Goal: Navigation & Orientation: Find specific page/section

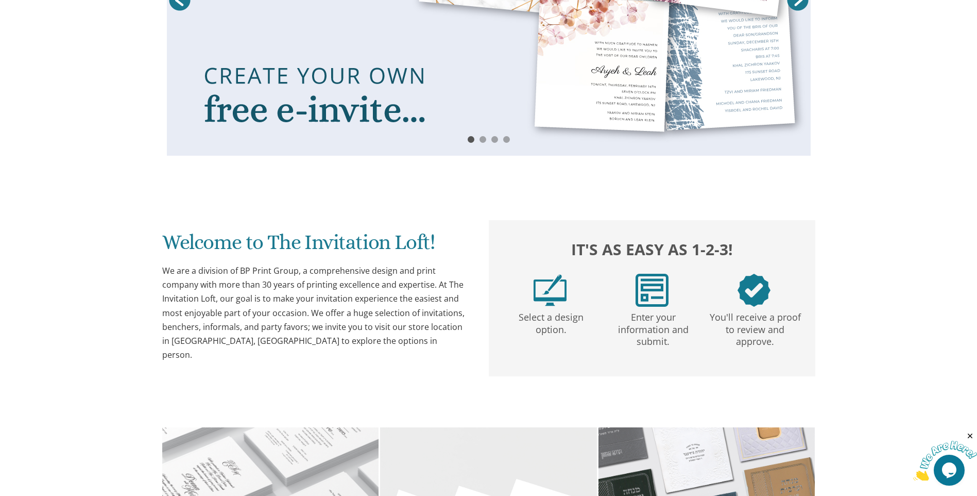
click at [87, 40] on div "Prev Next 1 2 3 4" at bounding box center [488, 8] width 977 height 316
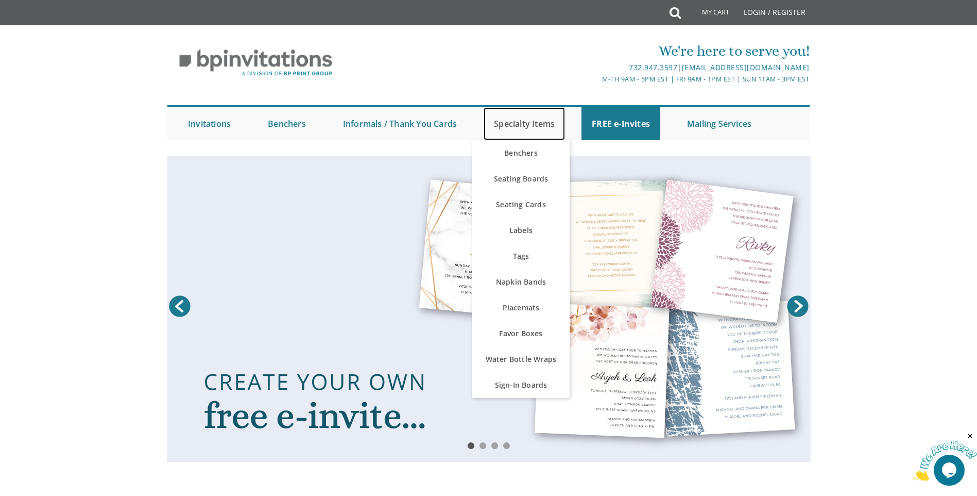
click at [517, 126] on link "Specialty Items" at bounding box center [524, 123] width 81 height 33
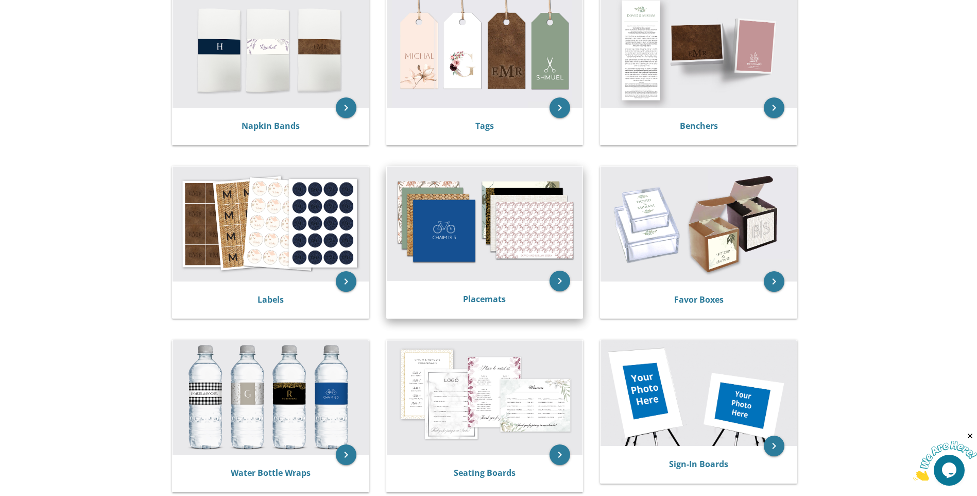
scroll to position [270, 0]
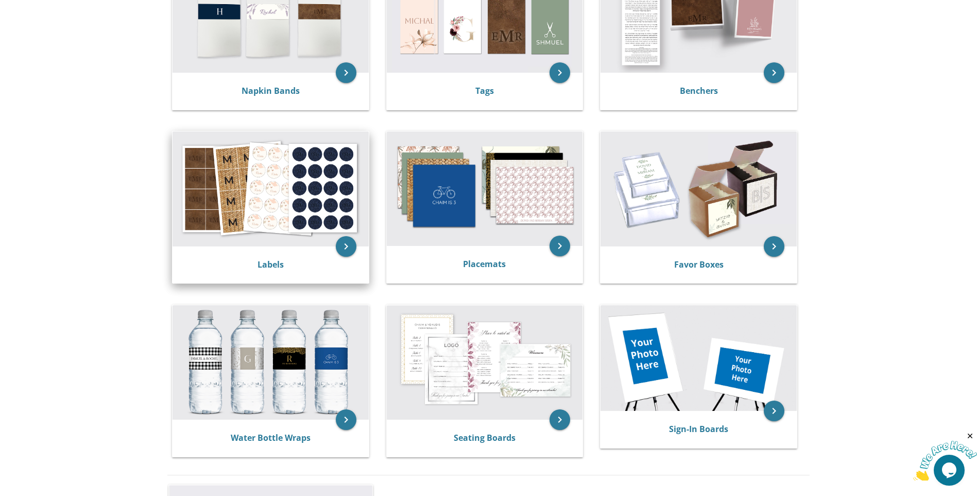
click at [259, 198] on img at bounding box center [271, 188] width 196 height 114
click at [260, 251] on div "Labels" at bounding box center [271, 264] width 196 height 37
click at [347, 247] on icon "keyboard_arrow_right" at bounding box center [346, 246] width 21 height 21
click at [288, 228] on img at bounding box center [271, 188] width 196 height 114
